Goal: Information Seeking & Learning: Learn about a topic

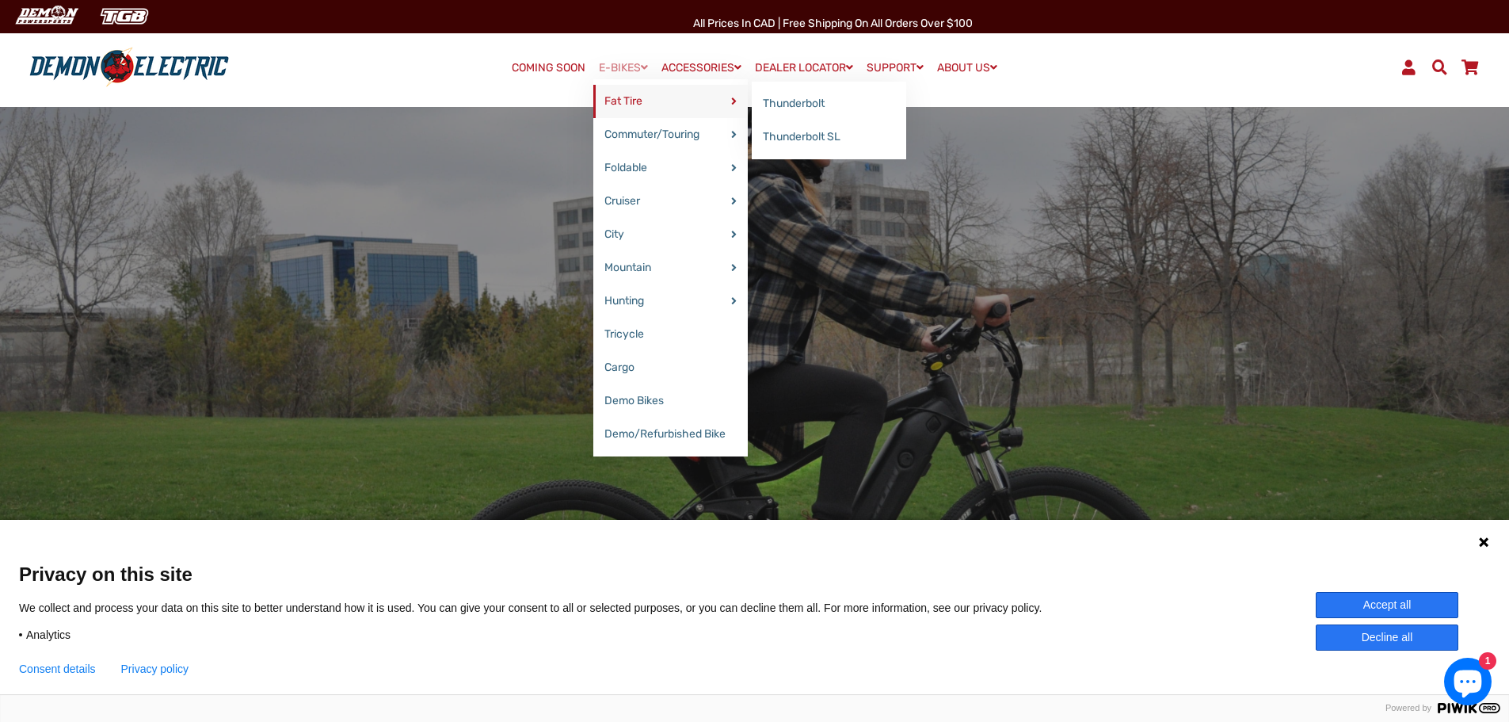
click at [638, 106] on link "Fat Tire" at bounding box center [670, 101] width 155 height 33
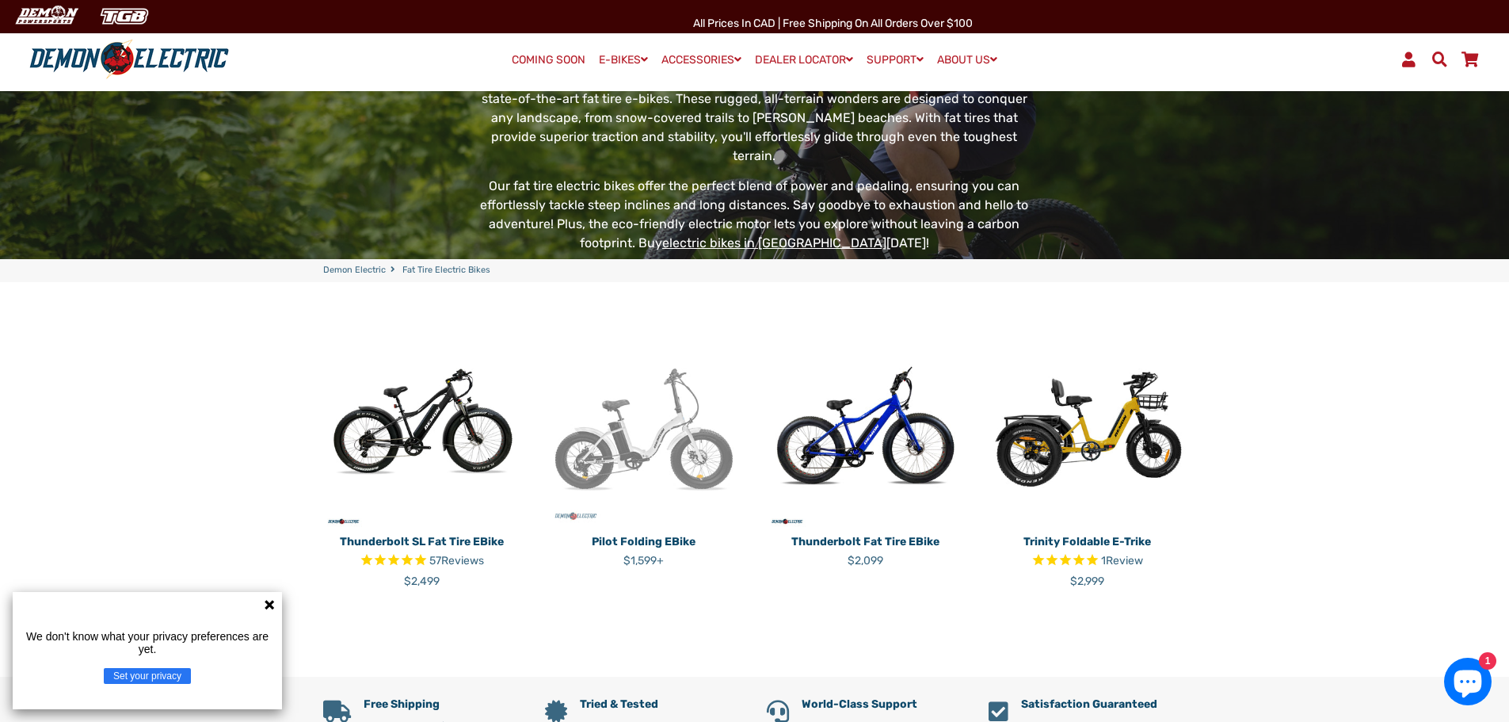
scroll to position [317, 0]
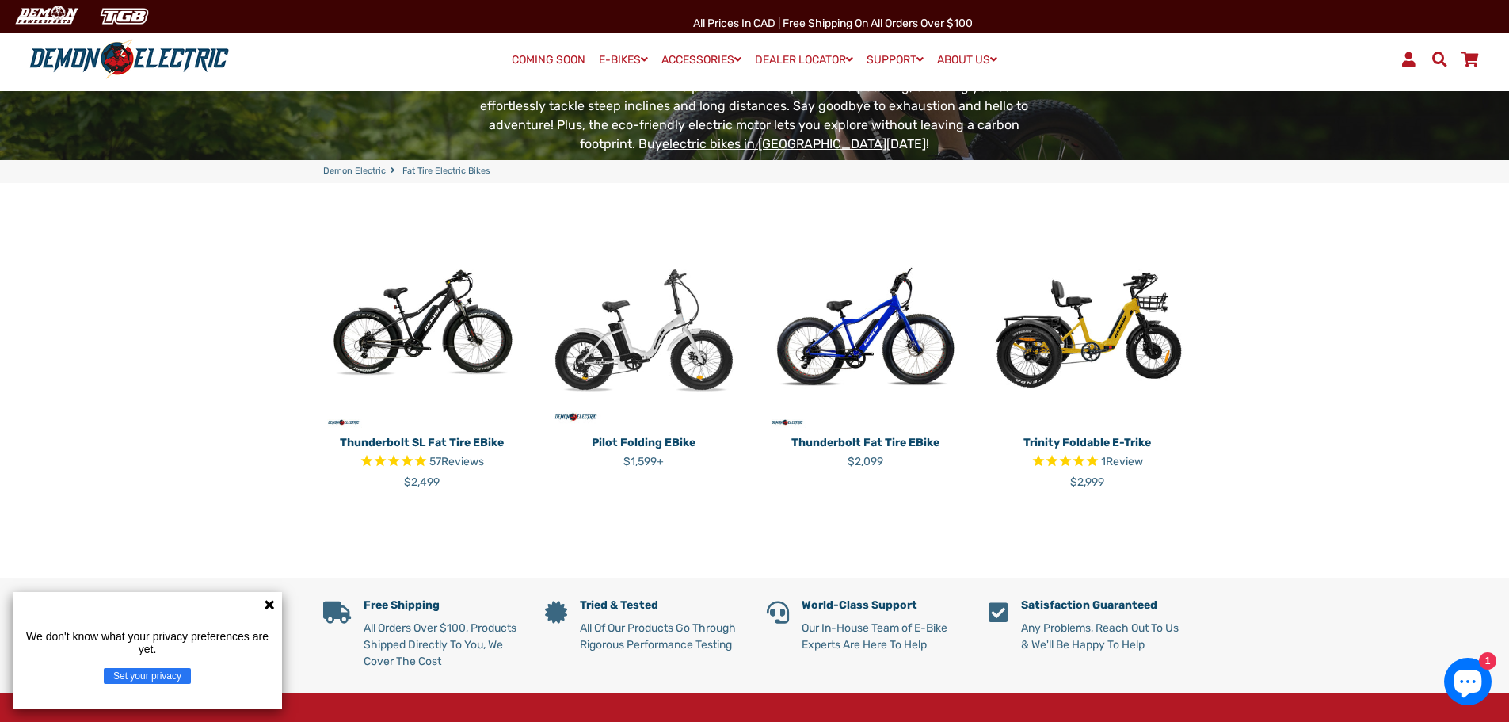
click at [470, 231] on img at bounding box center [422, 330] width 198 height 198
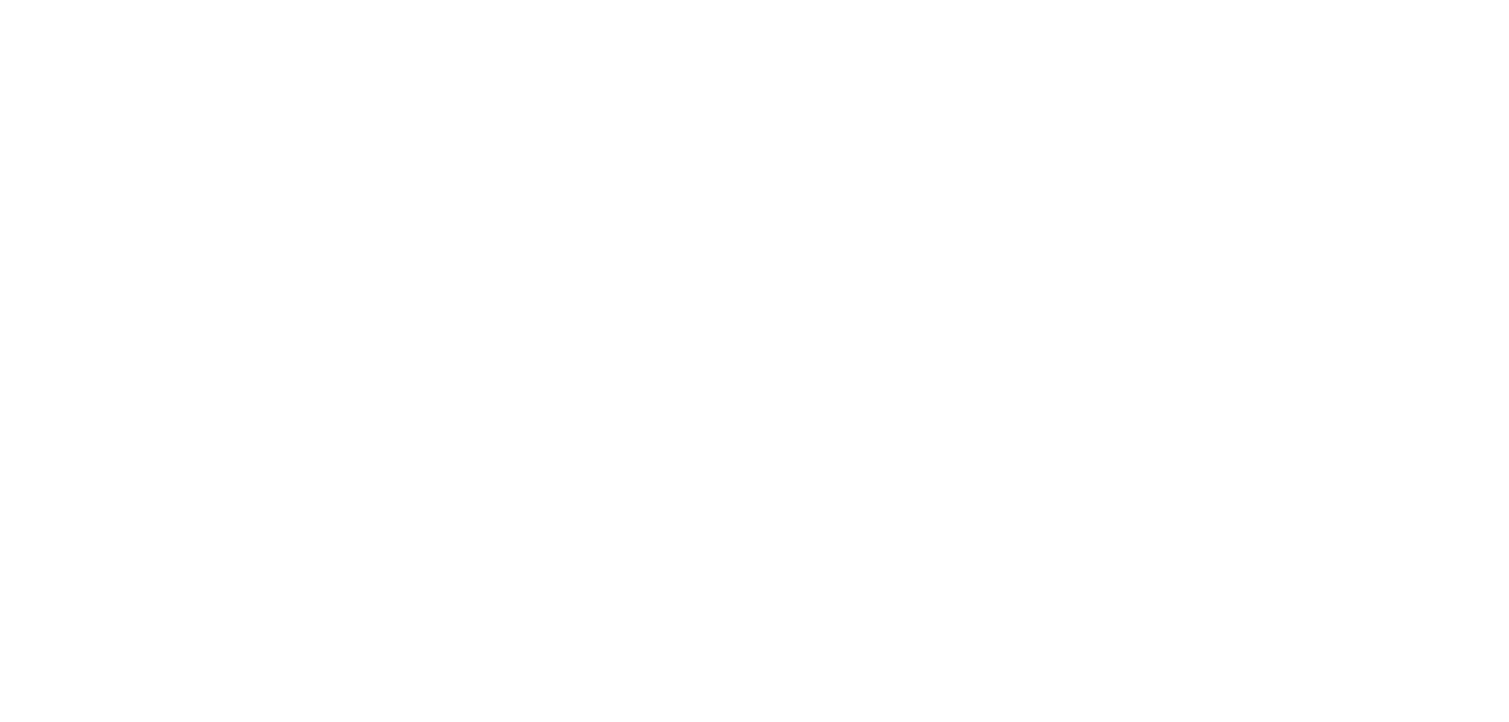
select select "******"
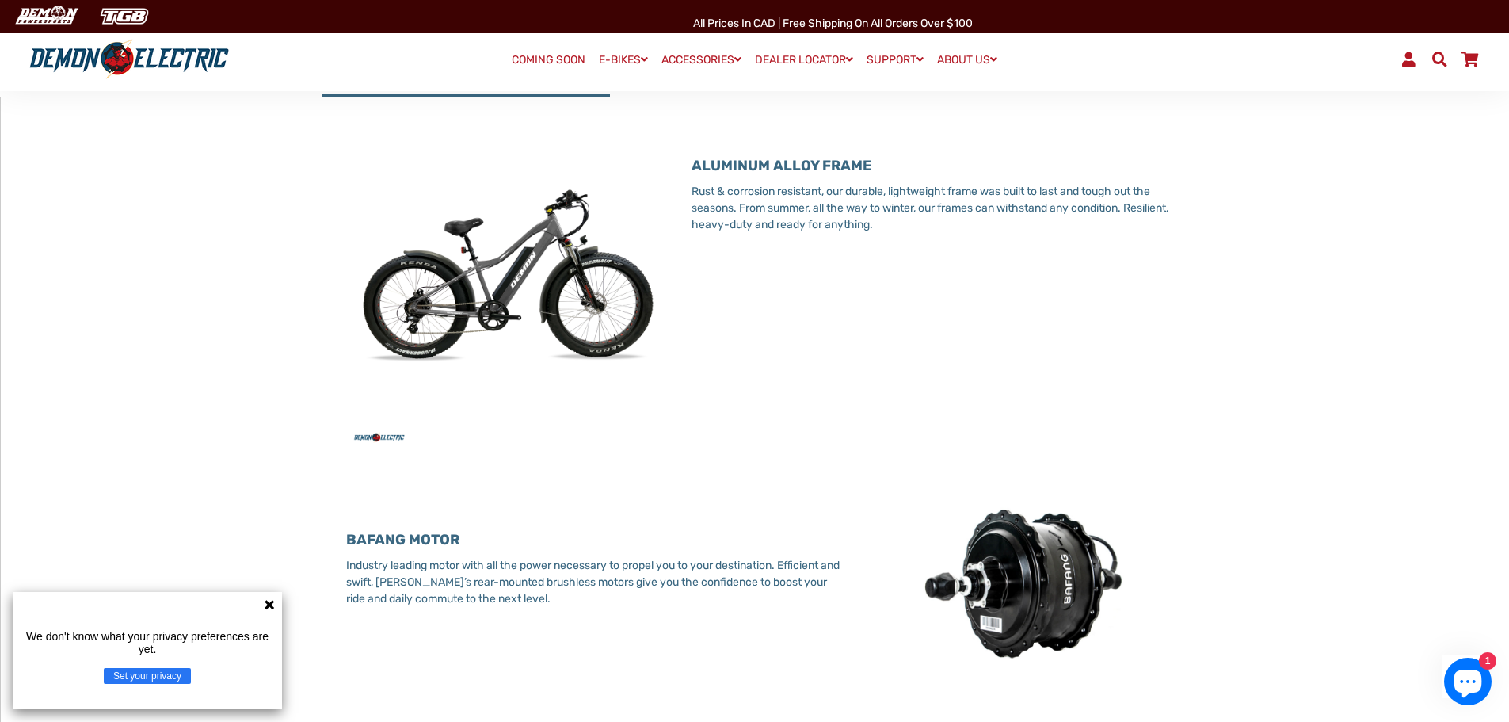
select select "******"
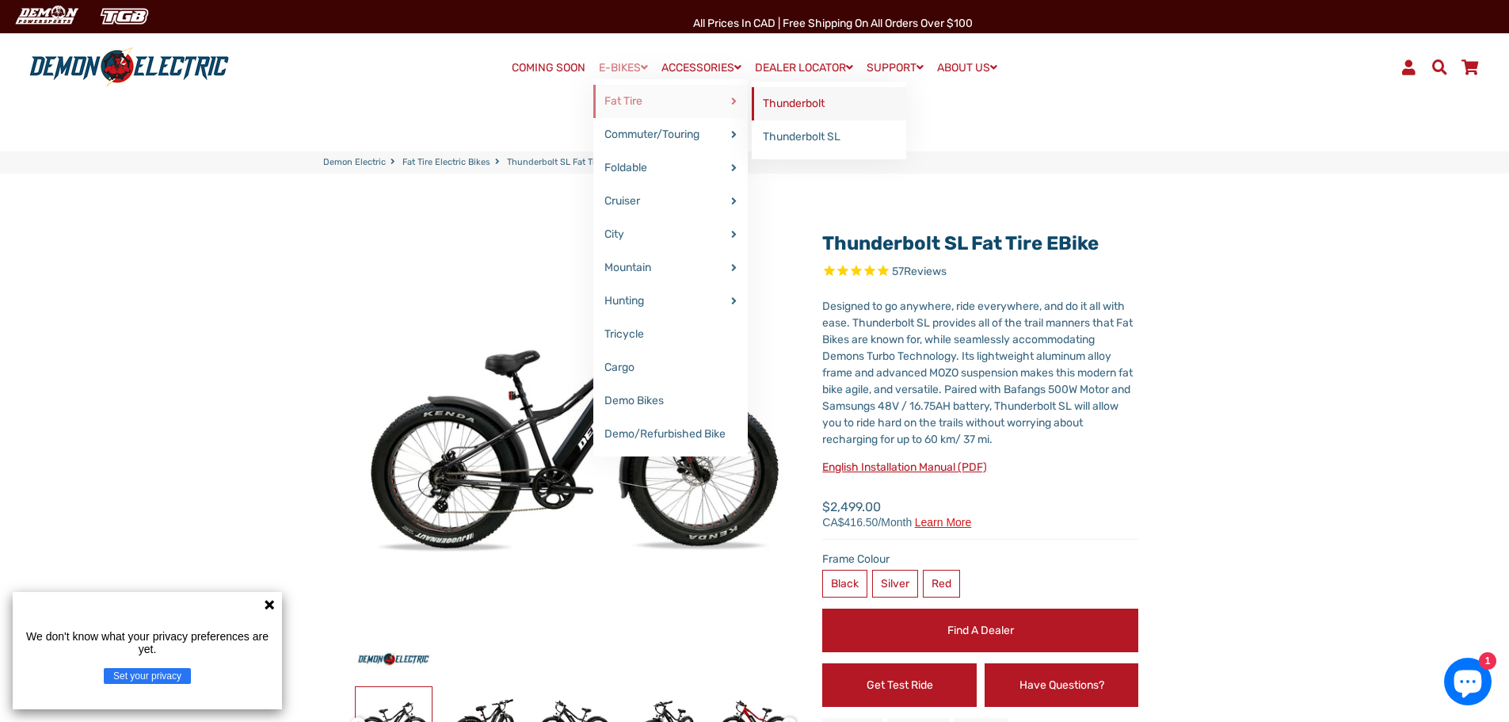
click at [773, 102] on link "Thunderbolt" at bounding box center [829, 103] width 155 height 33
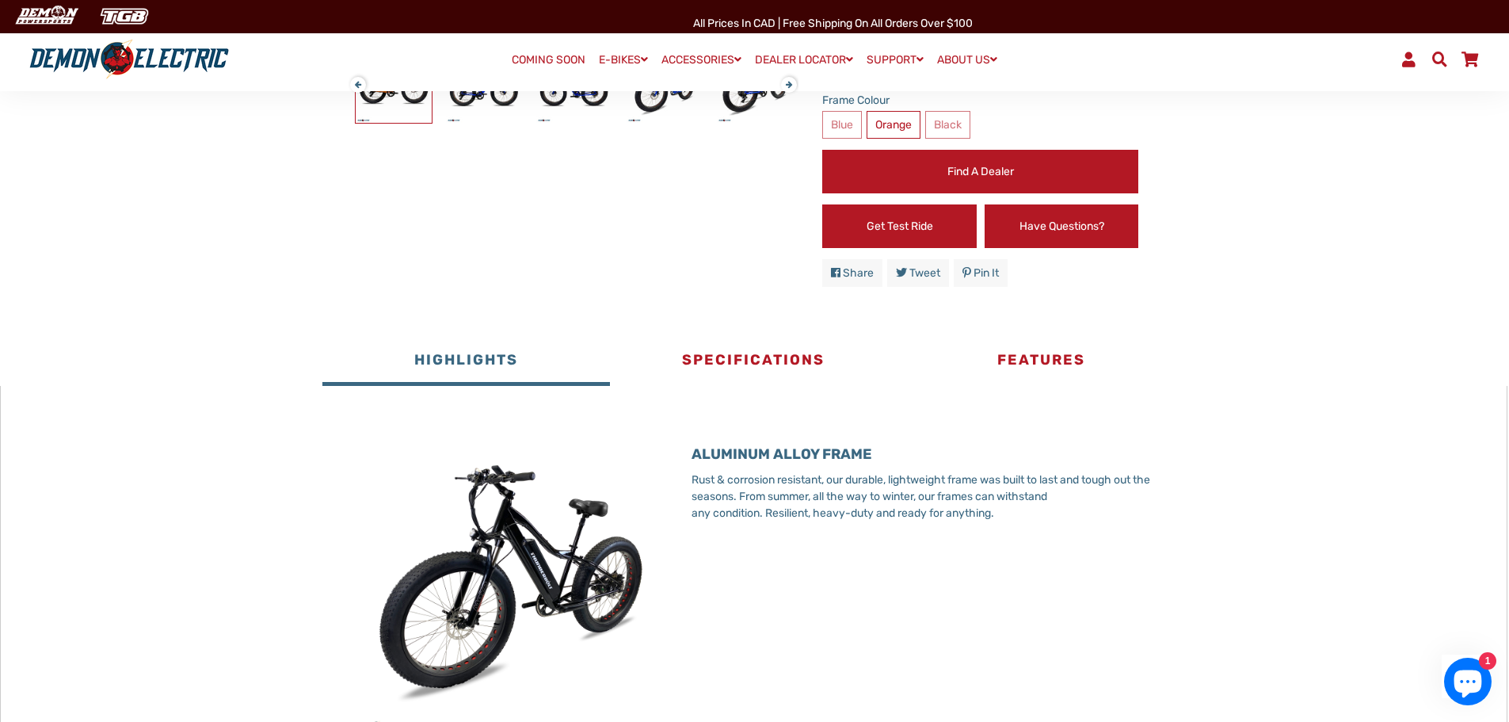
scroll to position [634, 0]
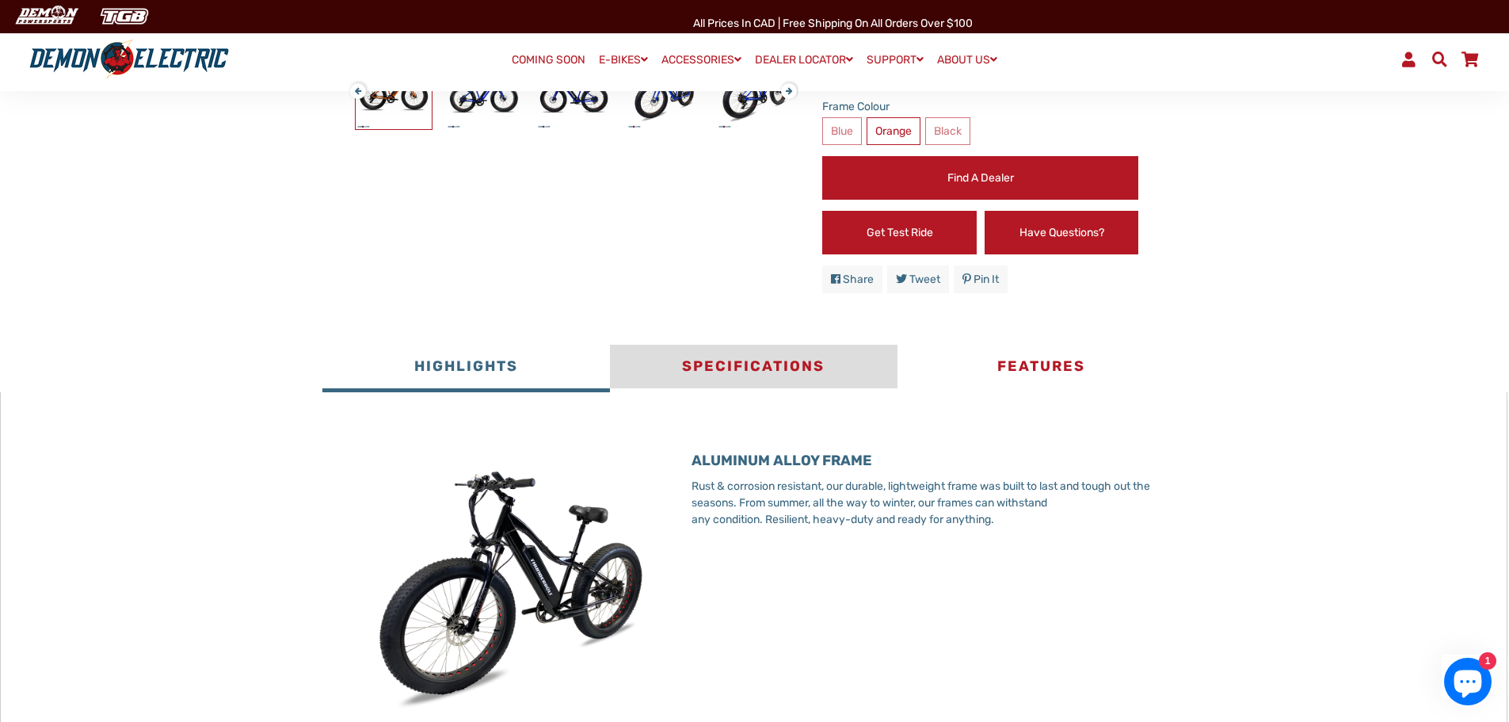
click at [708, 374] on button "Specifications" at bounding box center [754, 369] width 288 height 48
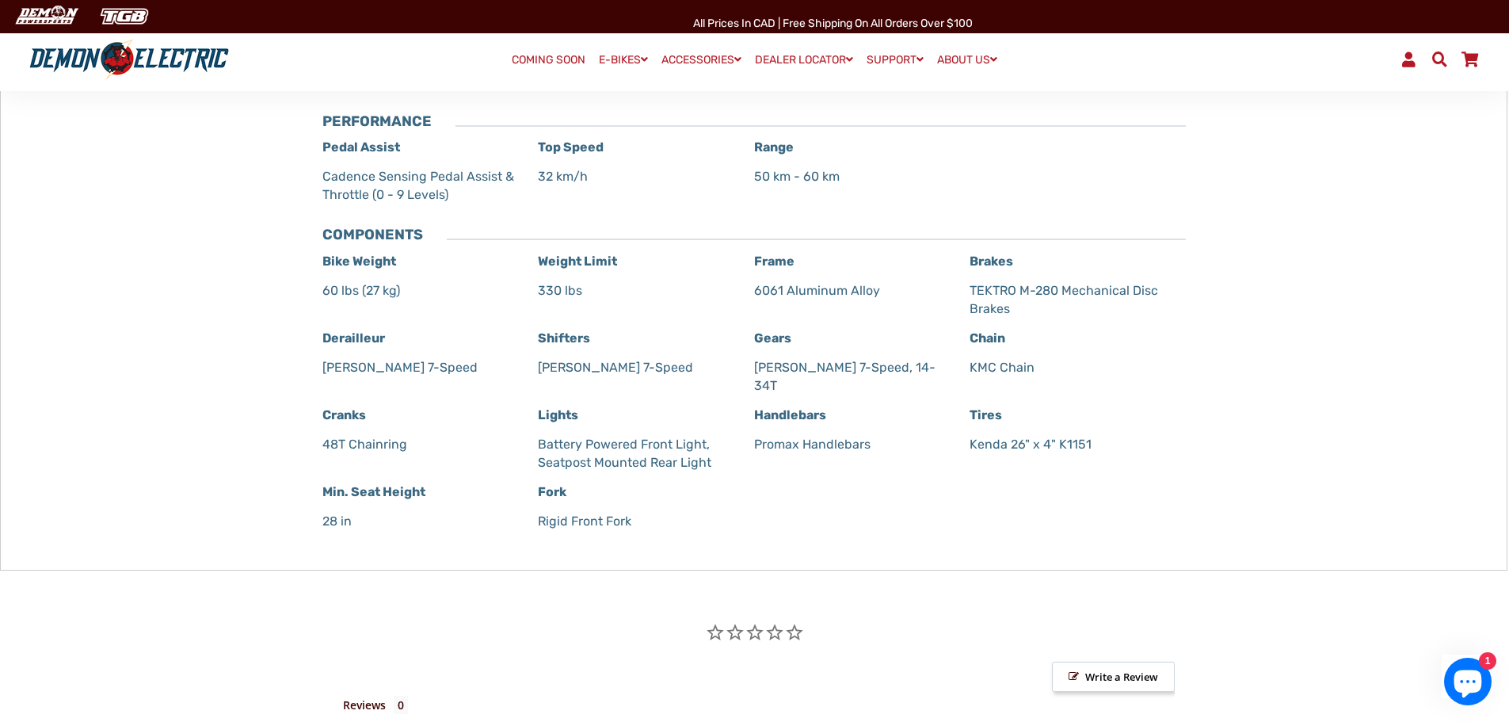
scroll to position [792, 0]
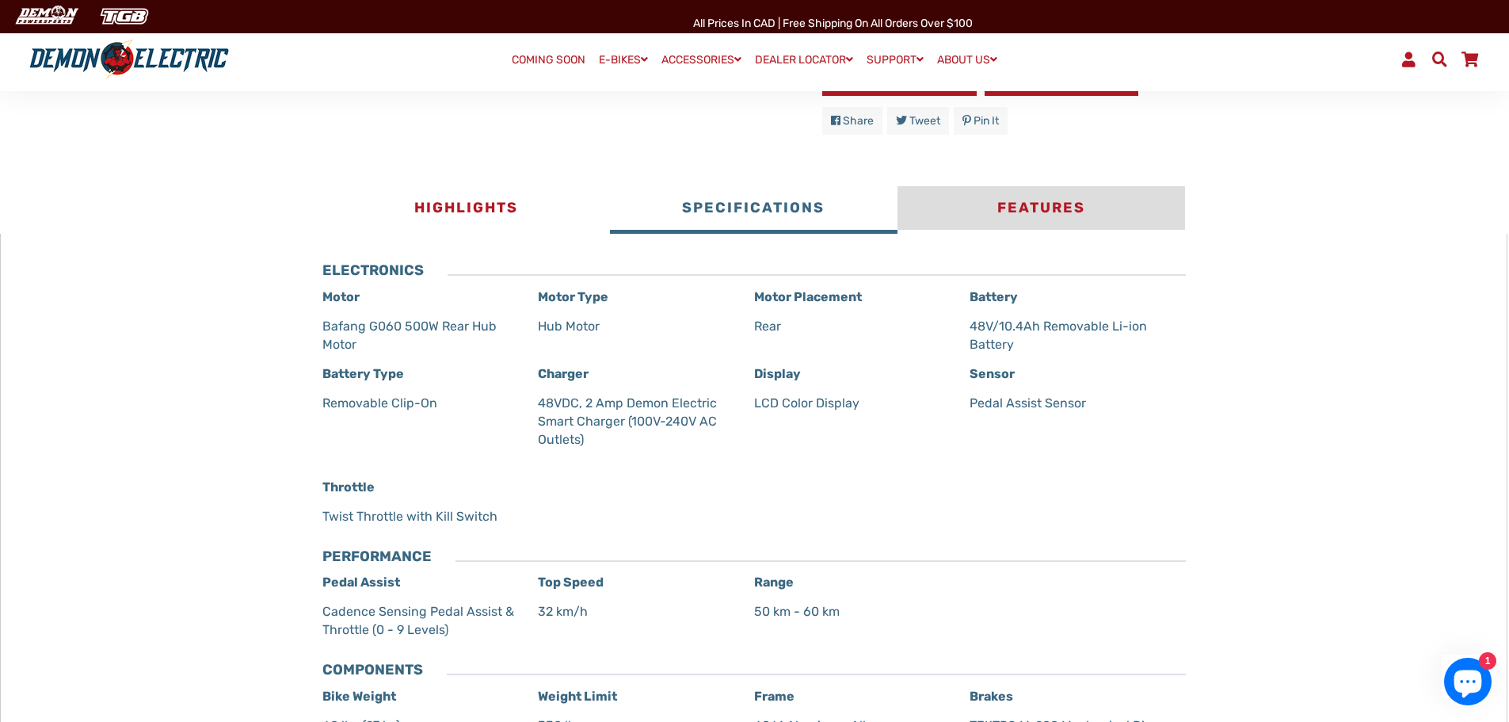
click at [1080, 212] on button "Features" at bounding box center [1042, 210] width 288 height 48
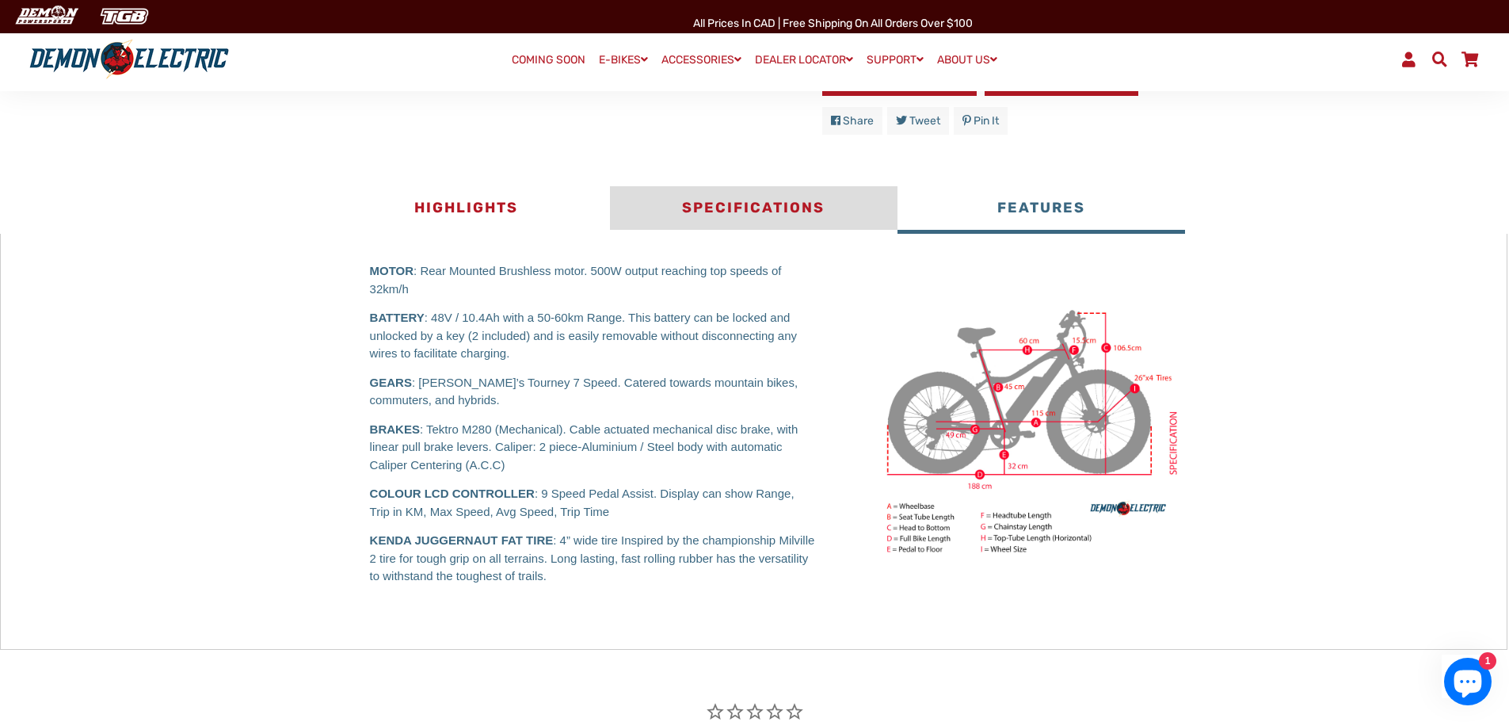
drag, startPoint x: 773, startPoint y: 209, endPoint x: 684, endPoint y: 207, distance: 89.6
click at [773, 209] on button "Specifications" at bounding box center [754, 210] width 288 height 48
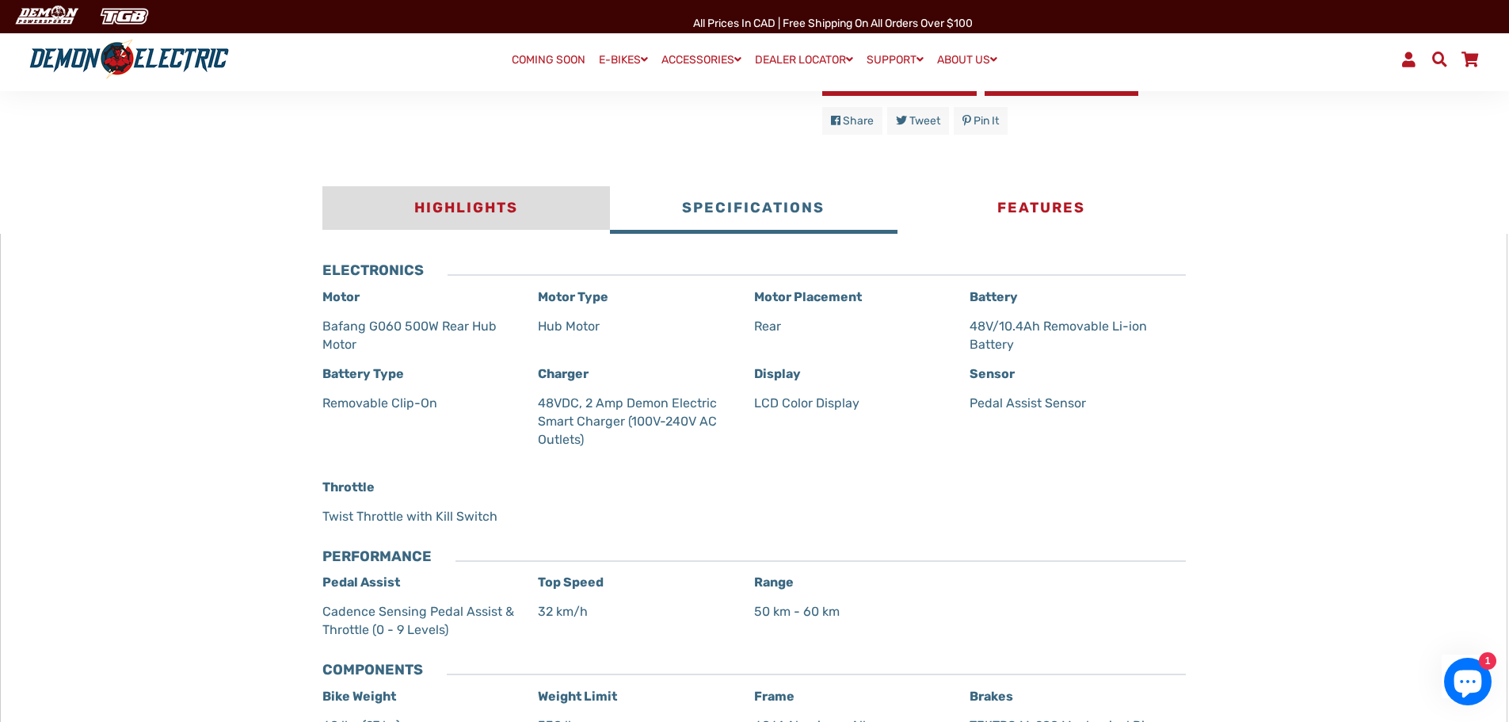
click at [520, 199] on button "Highlights" at bounding box center [466, 210] width 288 height 48
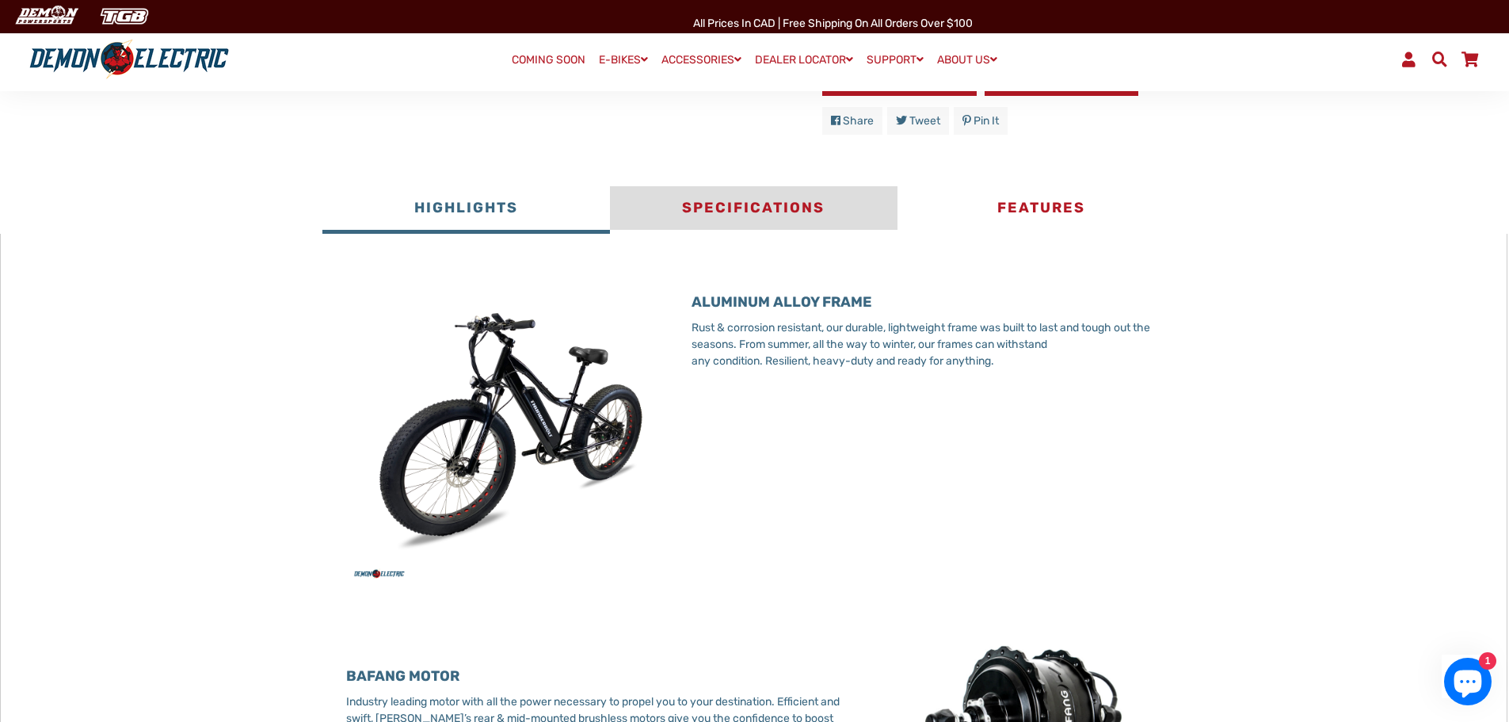
click at [747, 186] on button "Specifications" at bounding box center [754, 210] width 288 height 48
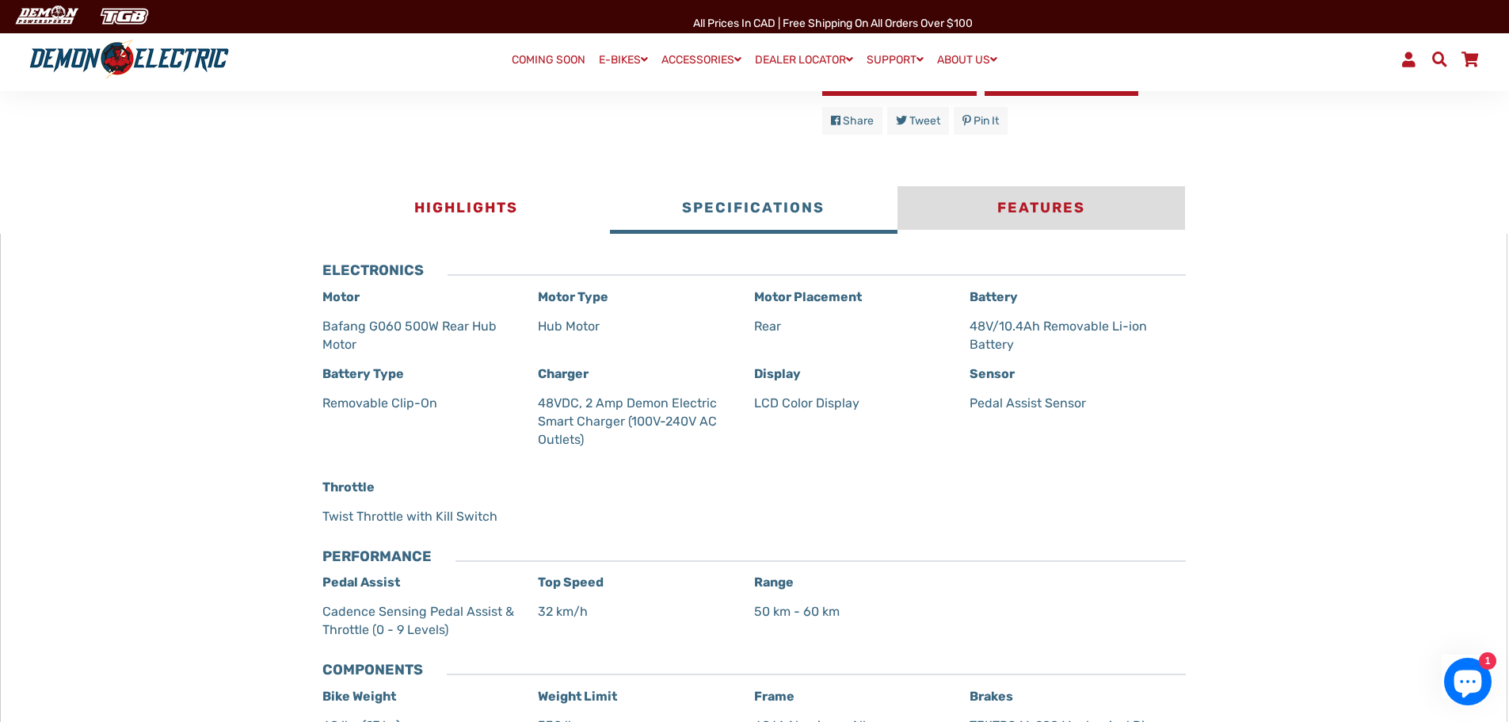
click at [990, 203] on button "Features" at bounding box center [1042, 210] width 288 height 48
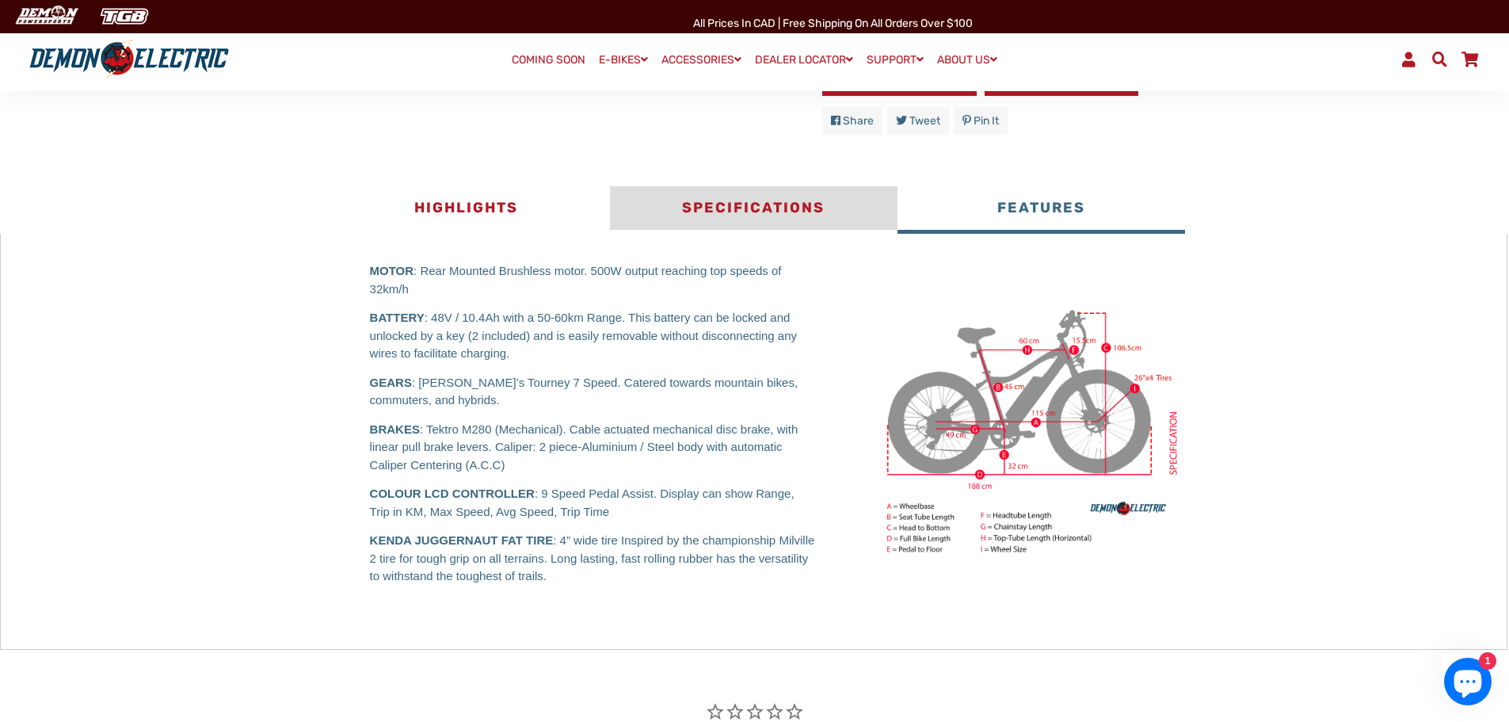
click at [845, 212] on button "Specifications" at bounding box center [754, 210] width 288 height 48
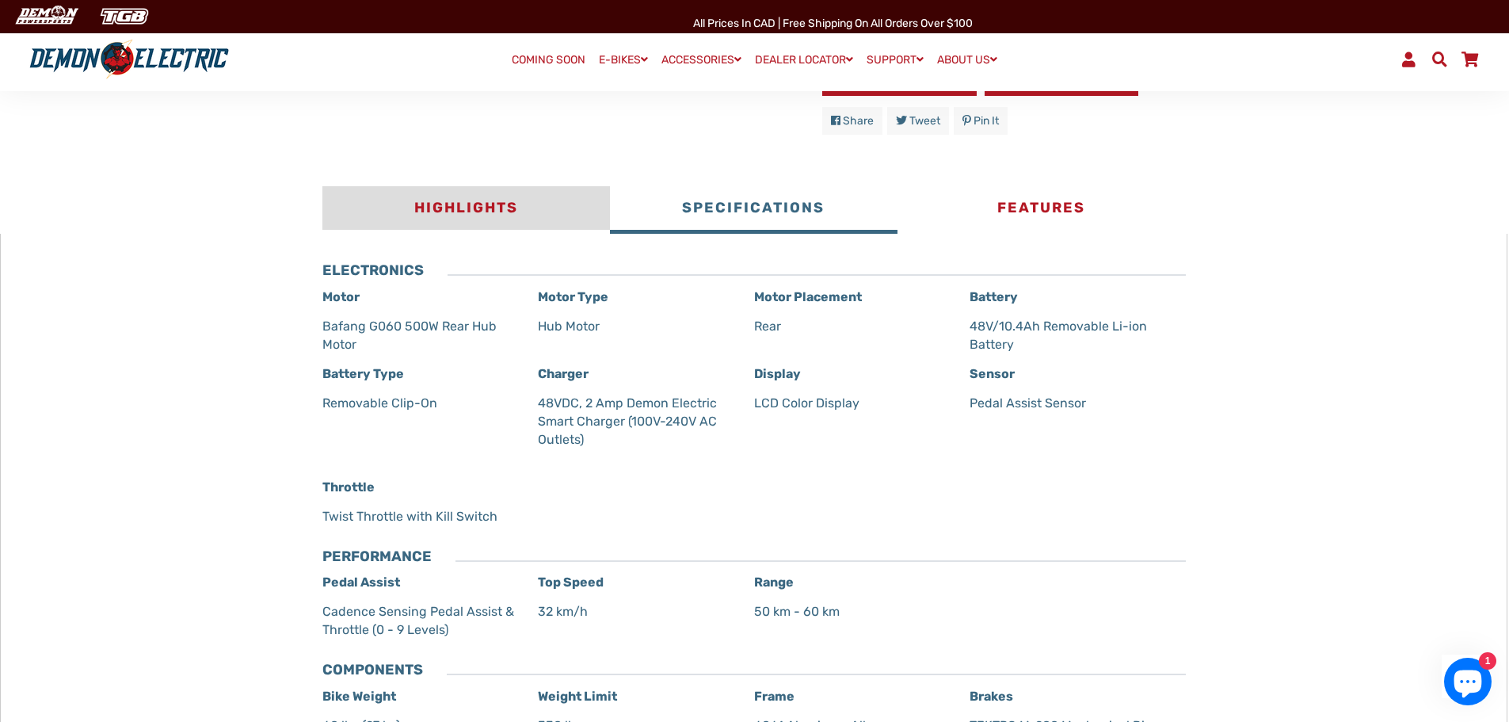
click at [528, 195] on button "Highlights" at bounding box center [466, 210] width 288 height 48
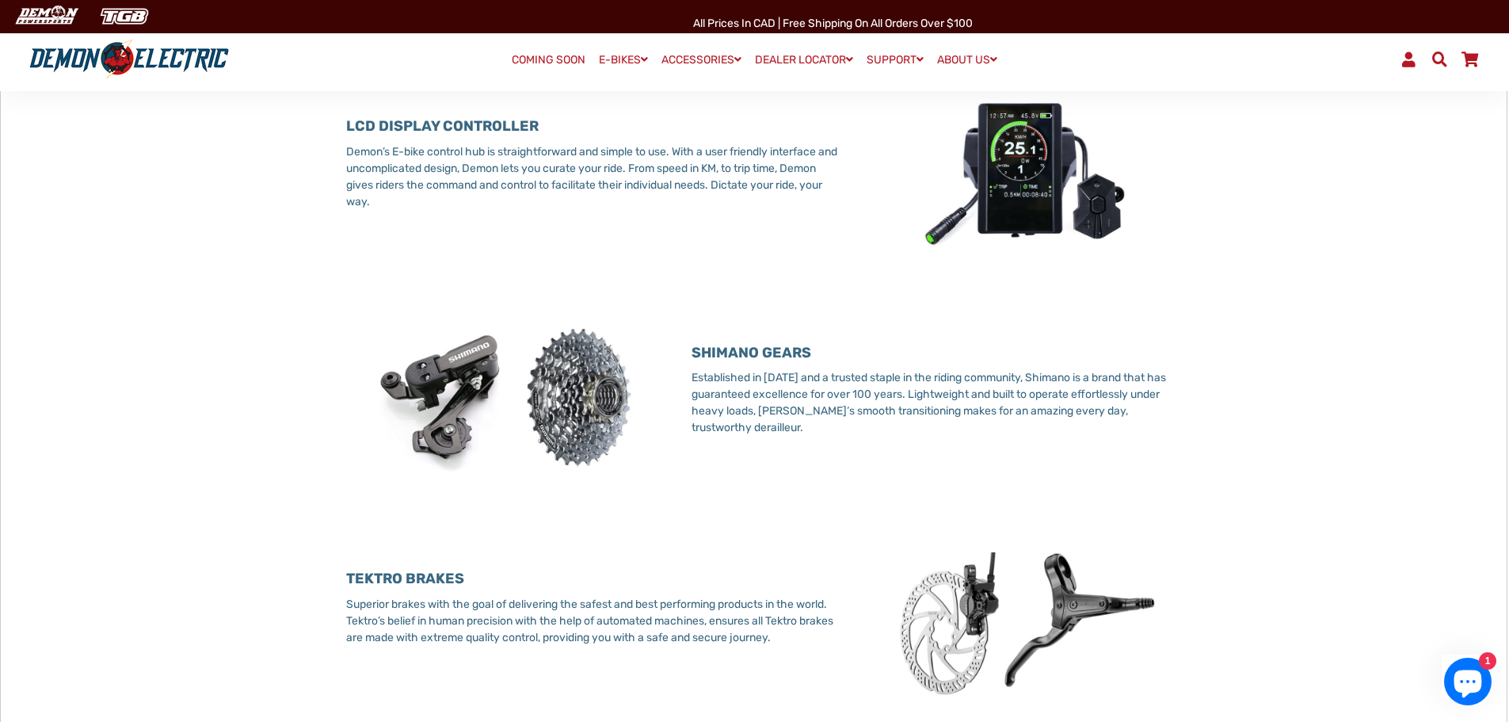
scroll to position [1743, 0]
